Goal: Communication & Community: Answer question/provide support

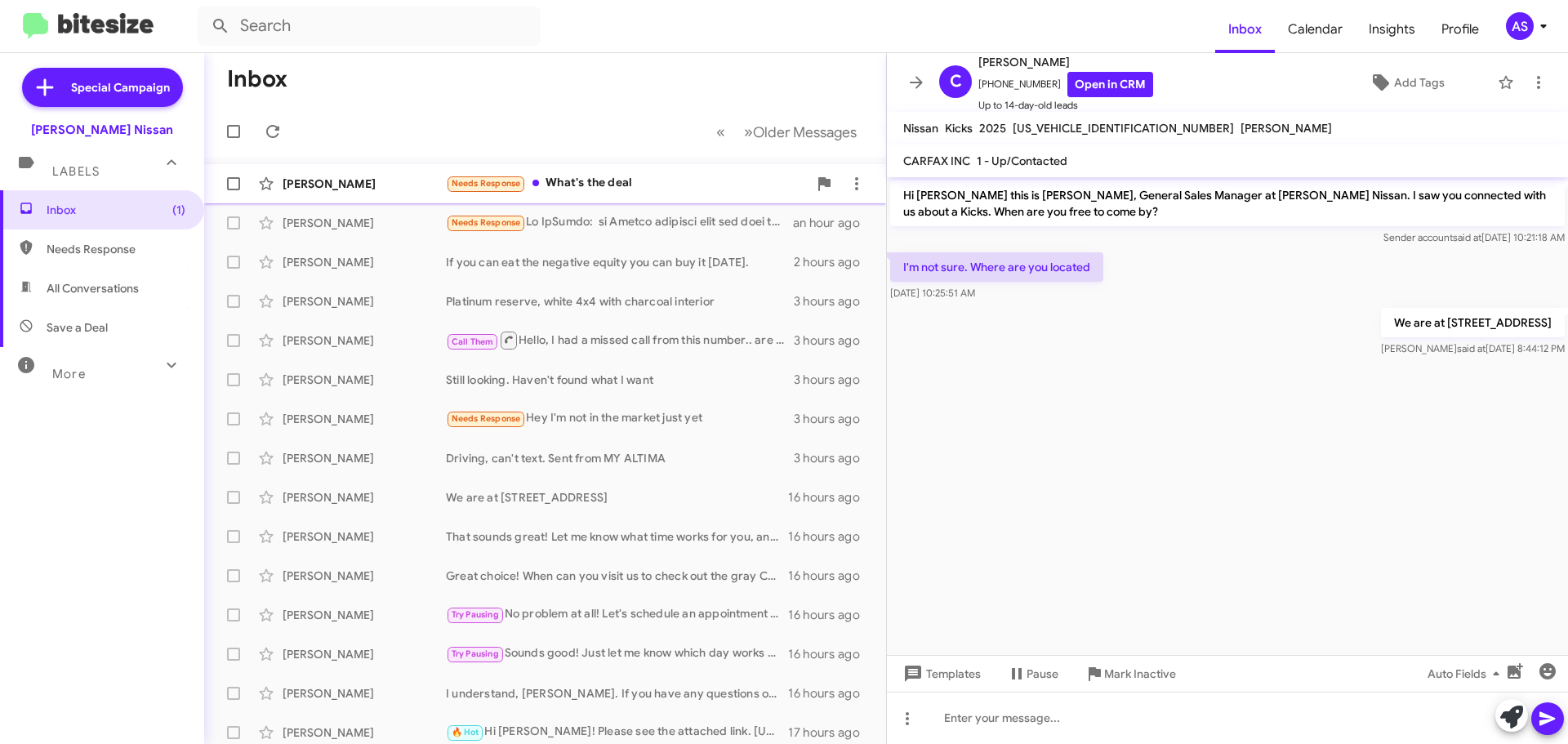
click at [595, 178] on div "Needs Response What's the deal" at bounding box center [627, 183] width 362 height 19
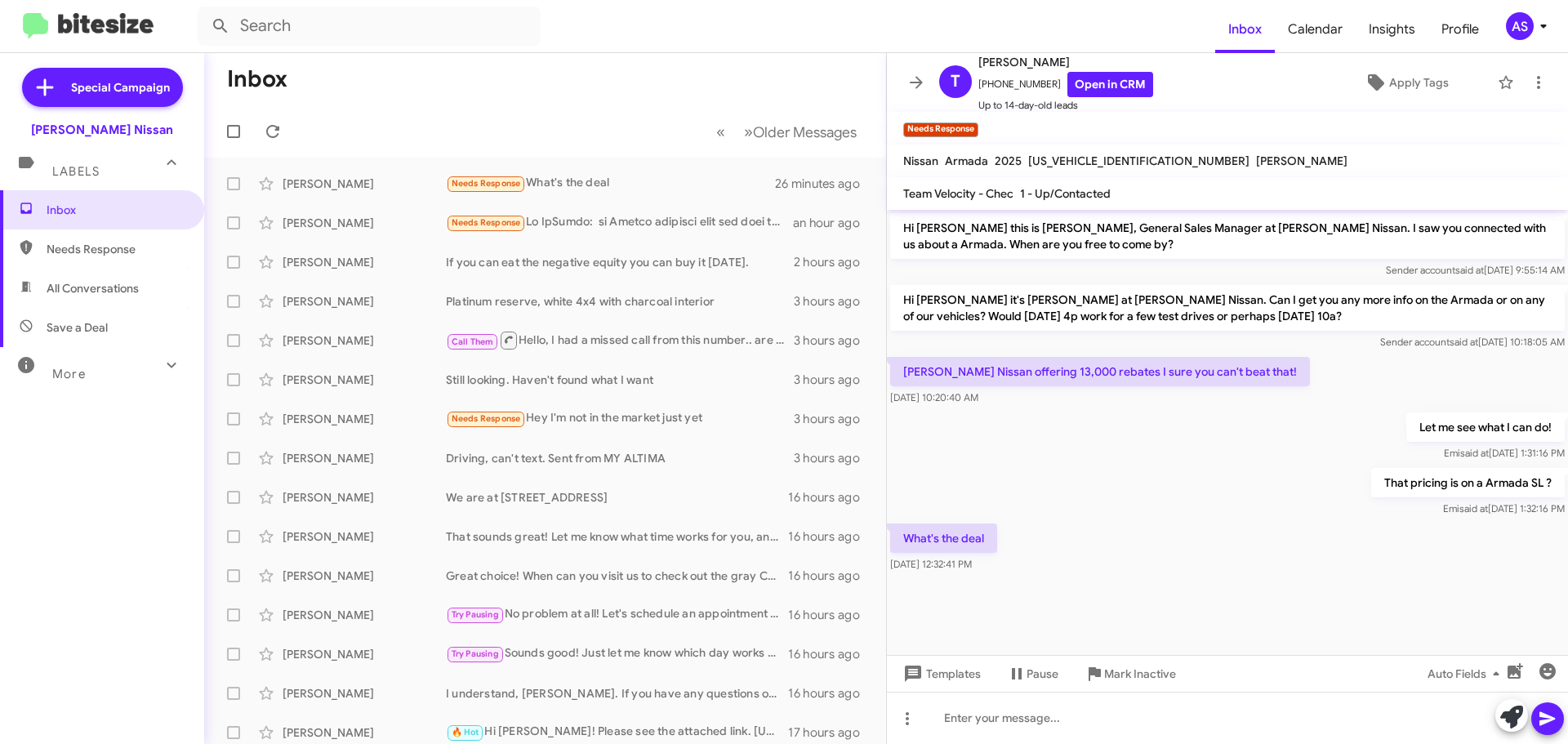
click at [1066, 579] on div at bounding box center [1227, 588] width 681 height 25
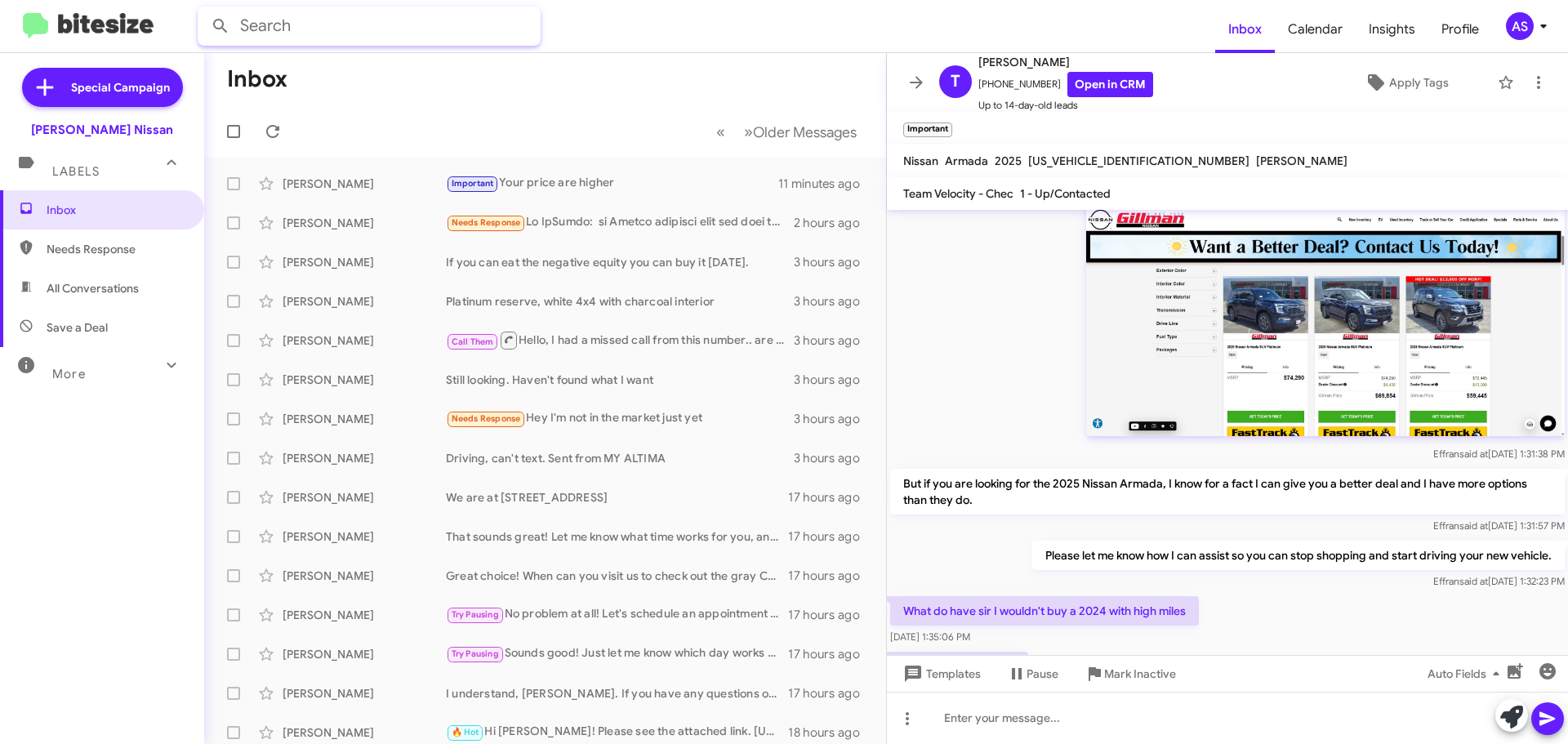
click at [298, 28] on input "text" at bounding box center [368, 25] width 343 height 39
type input "josette shivers"
click at [204, 10] on button at bounding box center [220, 26] width 33 height 33
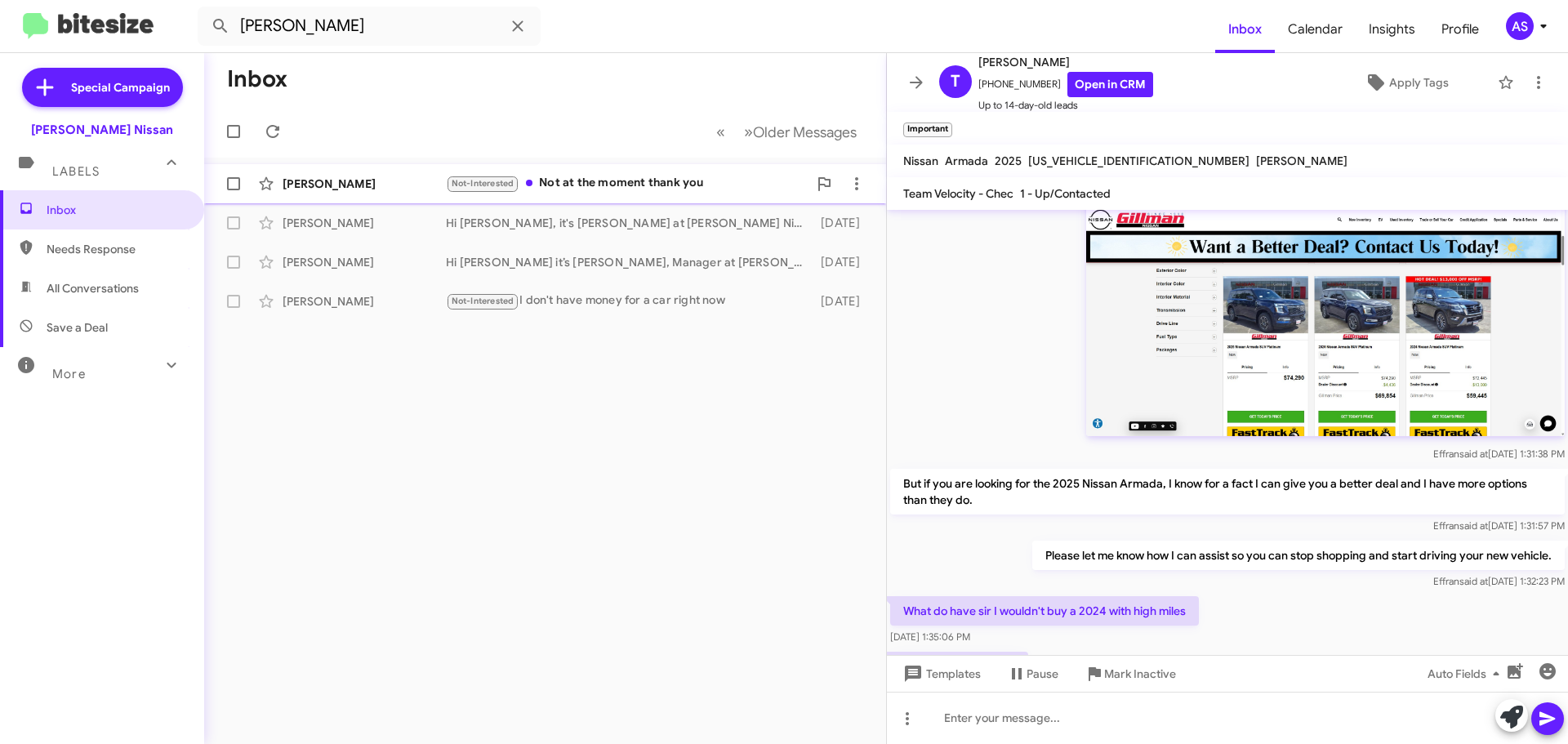
click at [592, 198] on div "Josette Shivers Not-Interested Not at the moment thank you a day ago" at bounding box center [545, 184] width 656 height 33
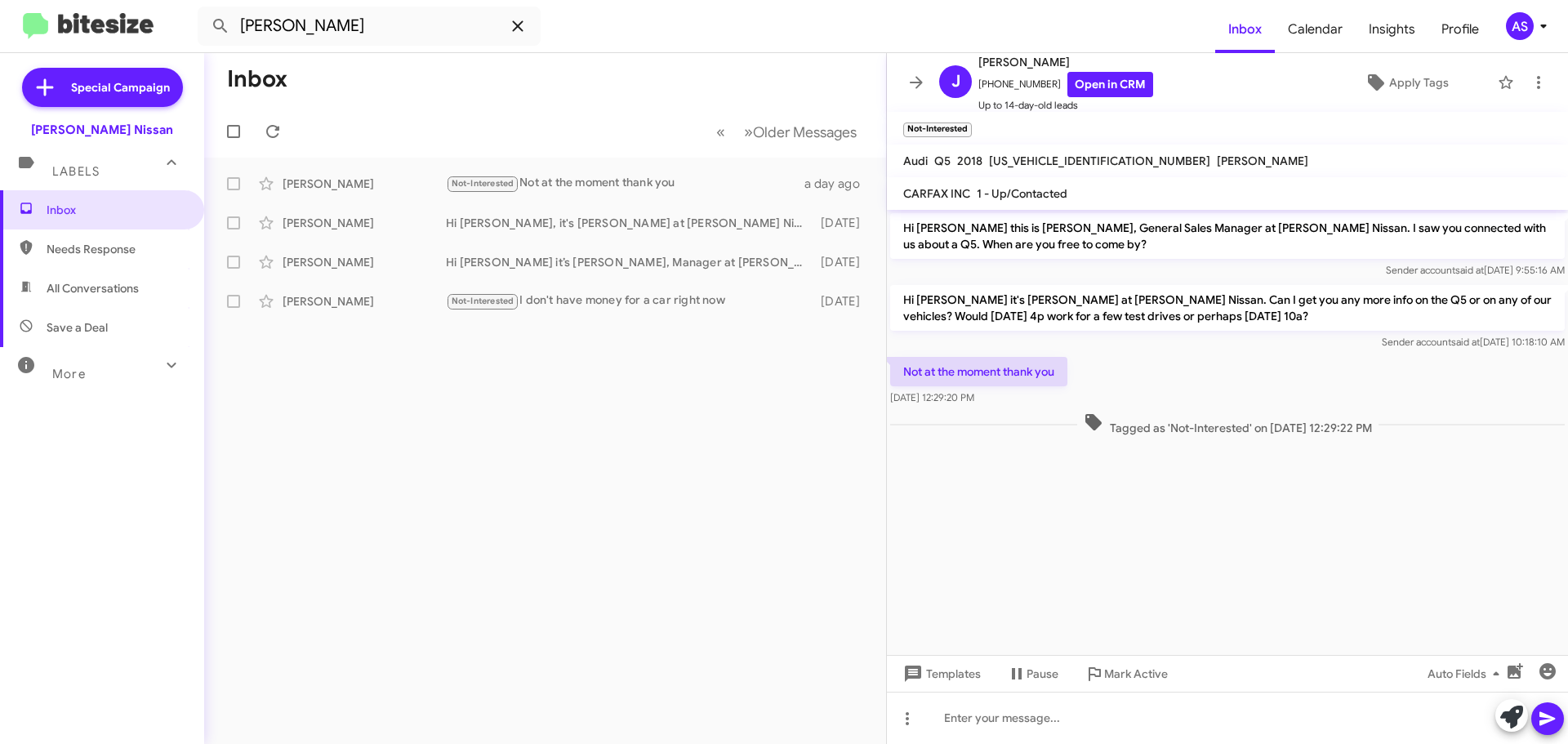
click at [525, 20] on icon at bounding box center [518, 26] width 20 height 20
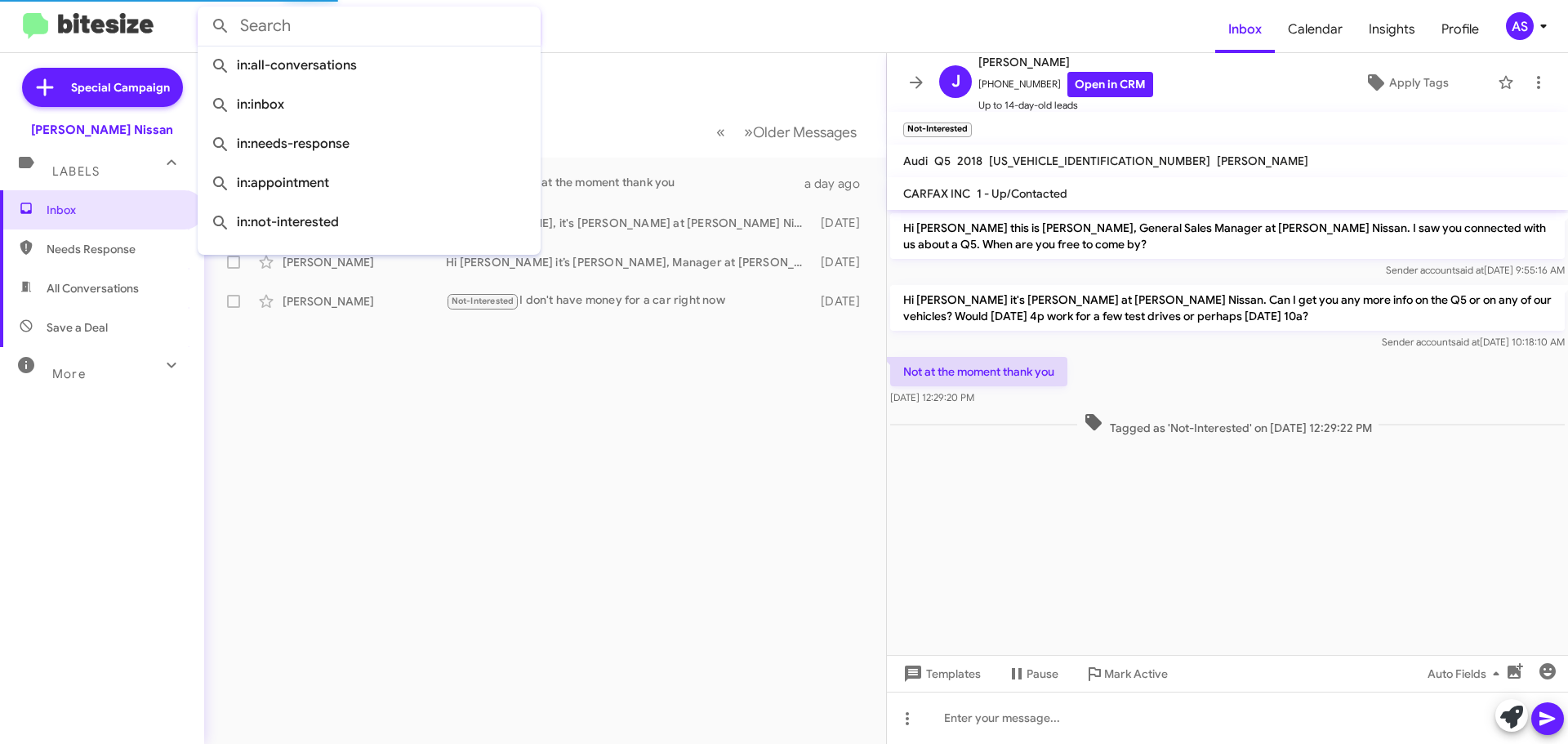
click at [337, 562] on div "Inbox « Previous » Next Older Messages Josette Shivers Not-Interested Not at th…" at bounding box center [545, 398] width 682 height 691
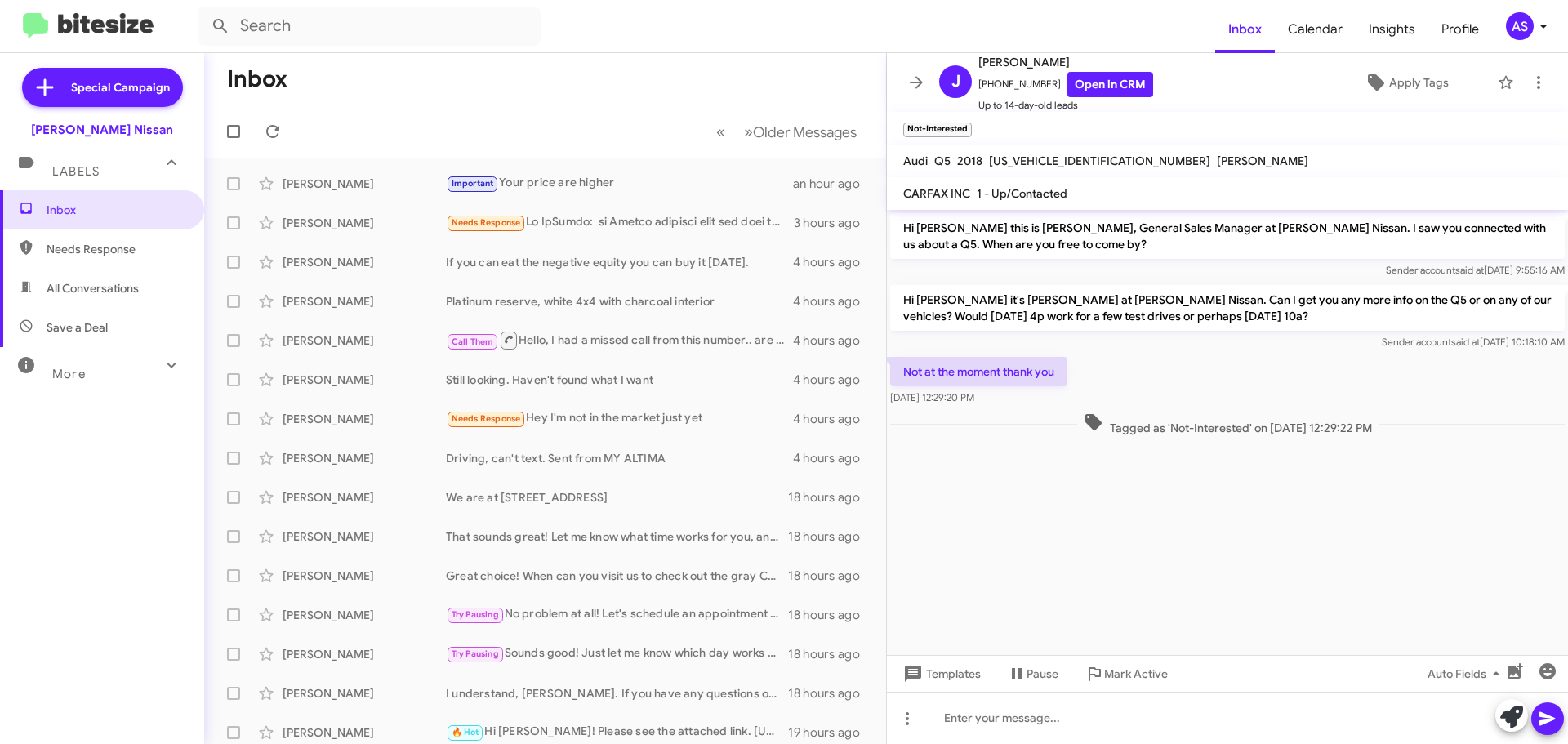
click at [101, 169] on div "Labels" at bounding box center [85, 164] width 146 height 30
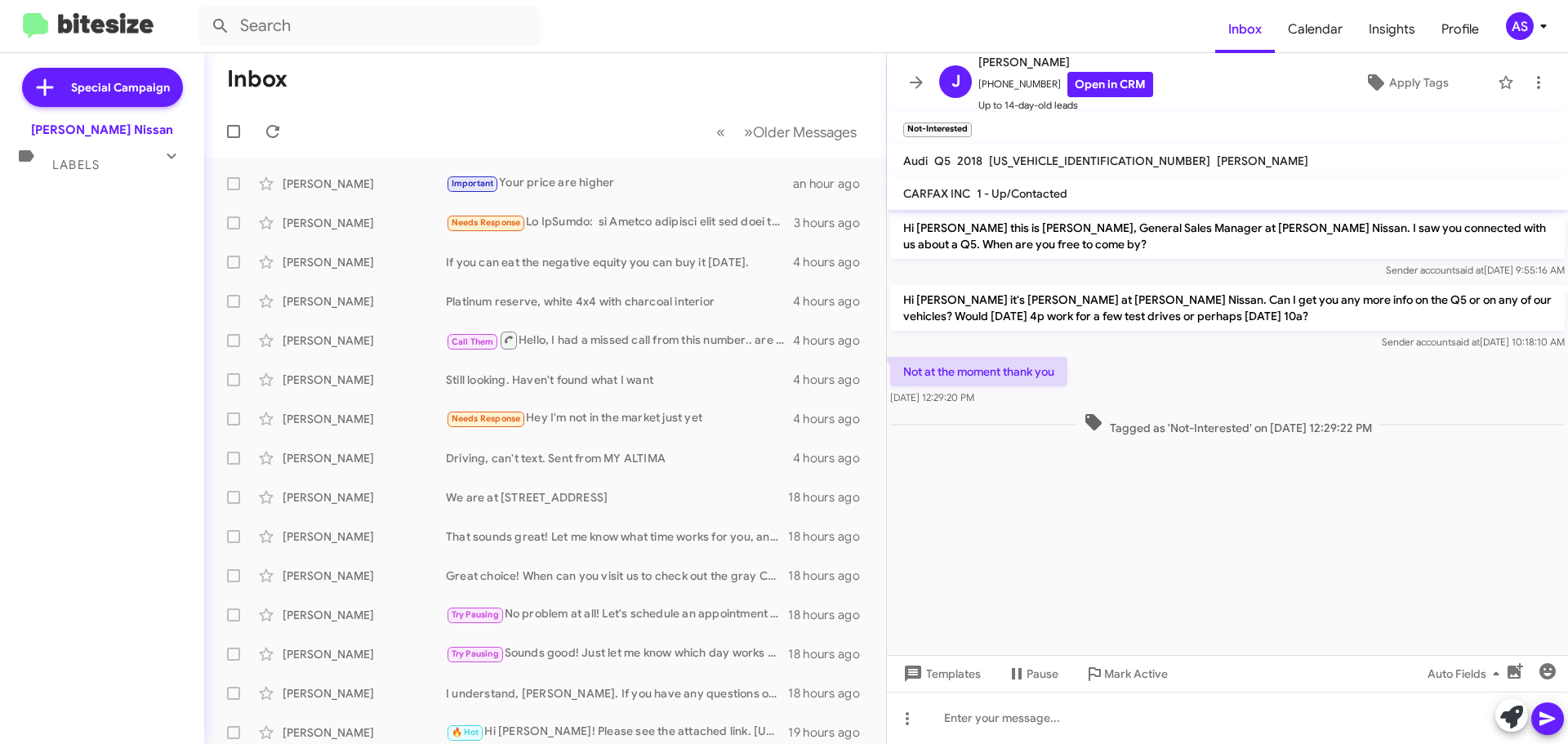
click at [85, 170] on span "Labels" at bounding box center [75, 165] width 47 height 15
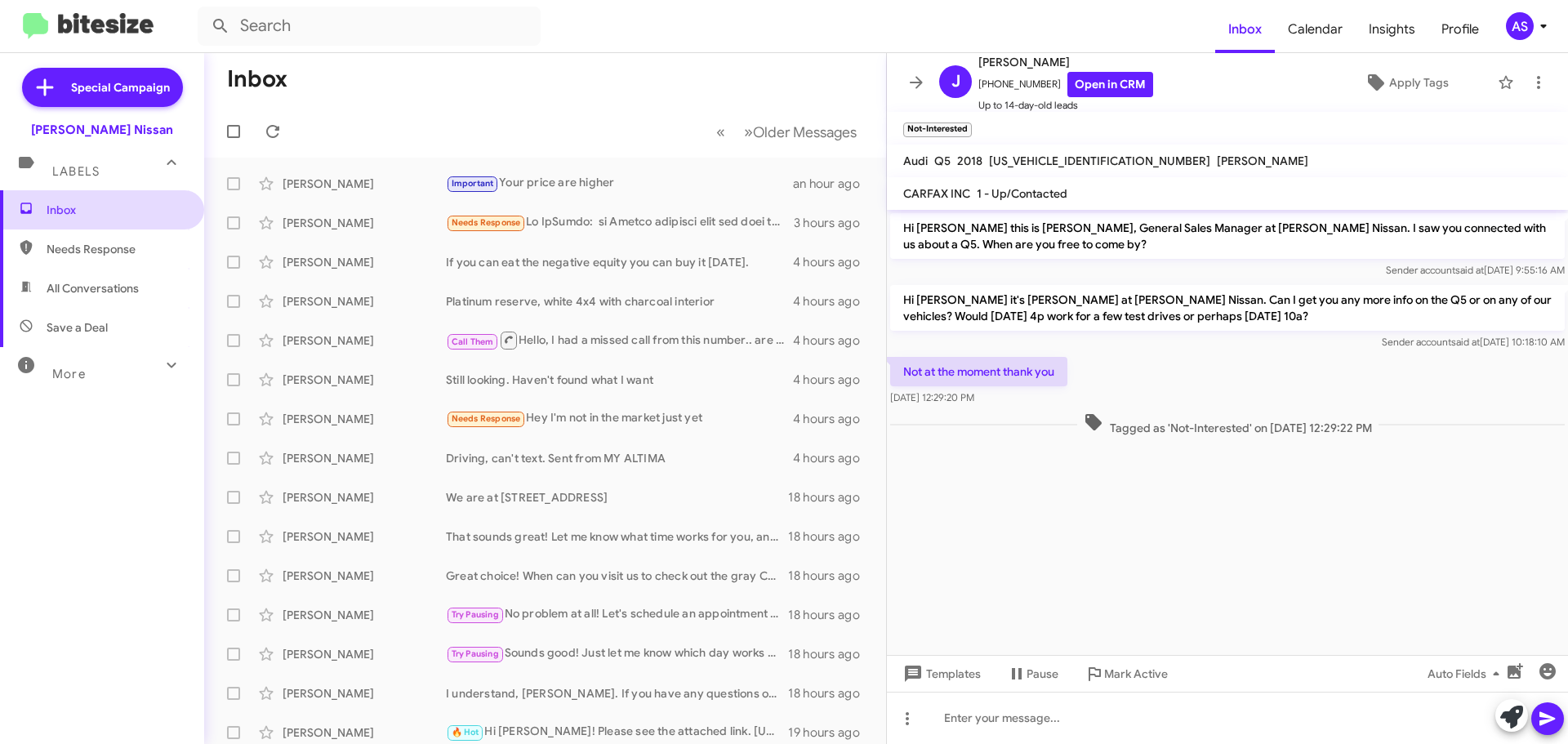
click at [90, 208] on span "Inbox" at bounding box center [116, 210] width 139 height 16
